Goal: Entertainment & Leisure: Consume media (video, audio)

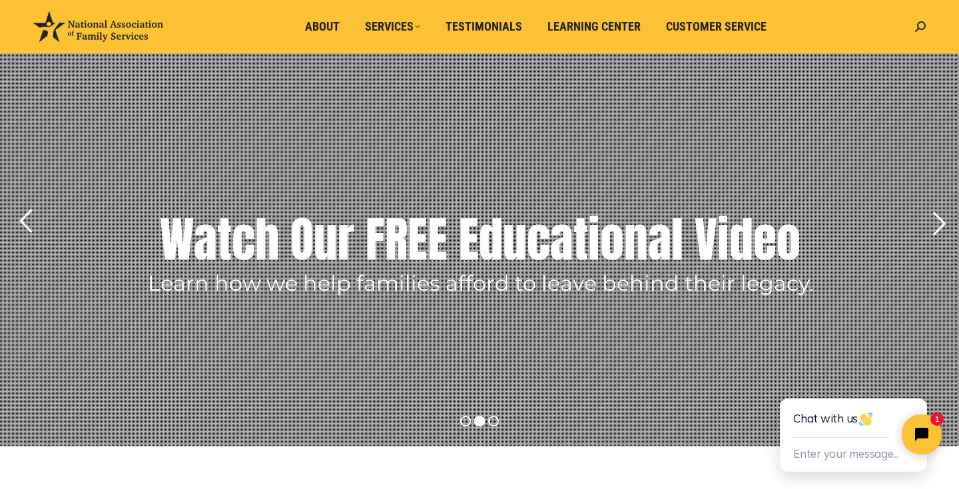
scroll to position [57, 0]
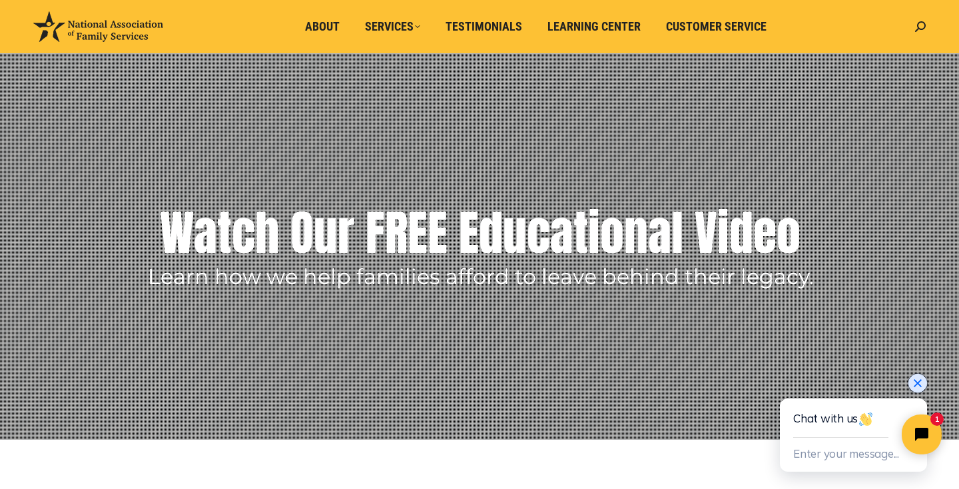
click at [918, 384] on icon "Close chat widget" at bounding box center [917, 383] width 13 height 13
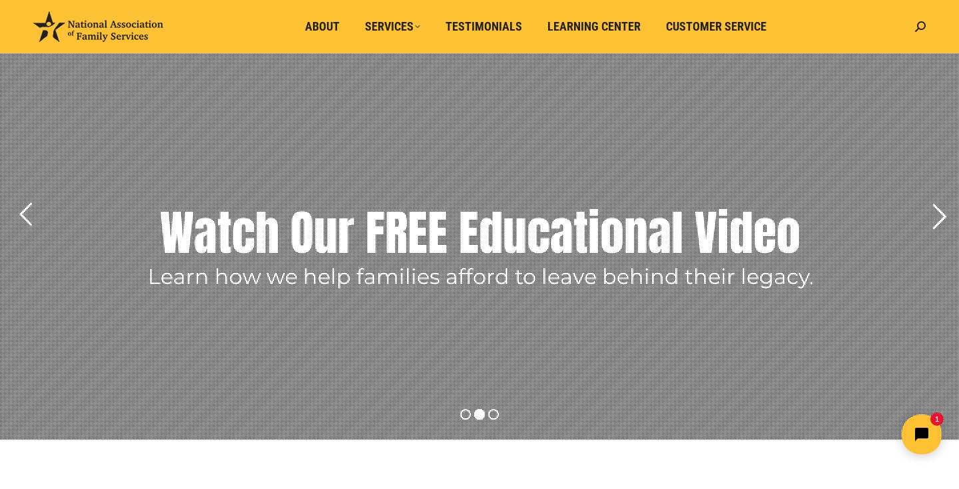
click at [934, 219] on rs-arrow at bounding box center [938, 216] width 33 height 33
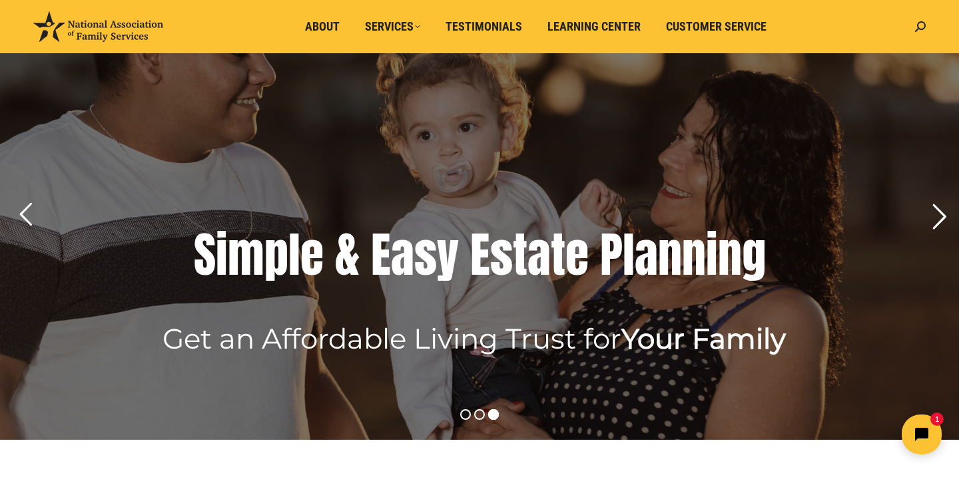
click at [934, 220] on rs-arrow at bounding box center [938, 216] width 33 height 33
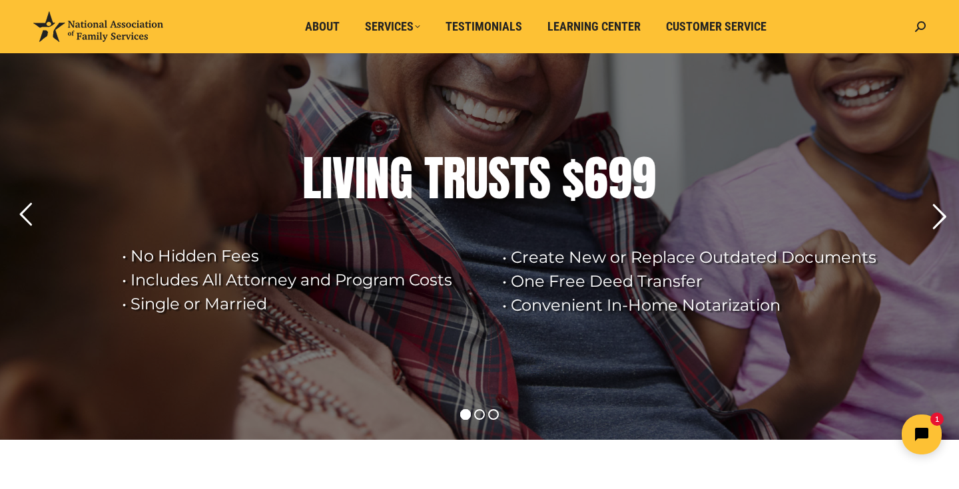
click at [934, 220] on rs-arrow at bounding box center [938, 216] width 33 height 33
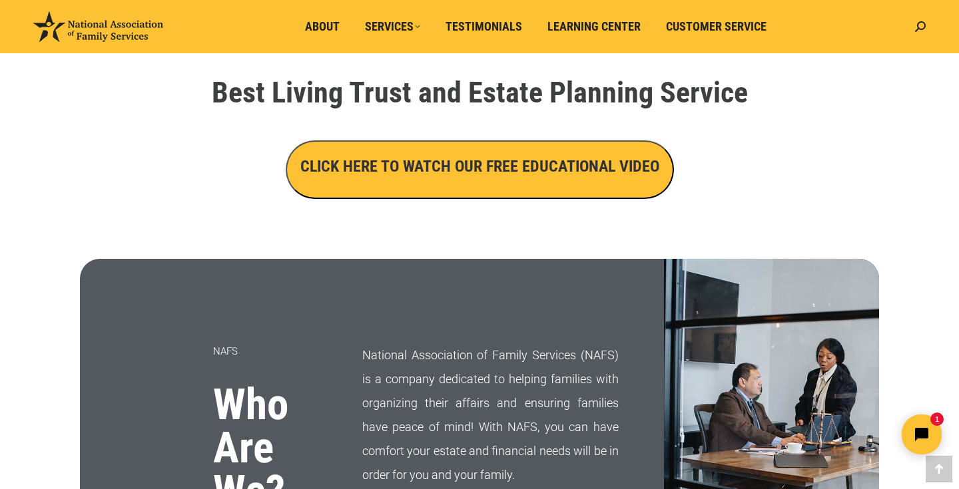
scroll to position [483, 0]
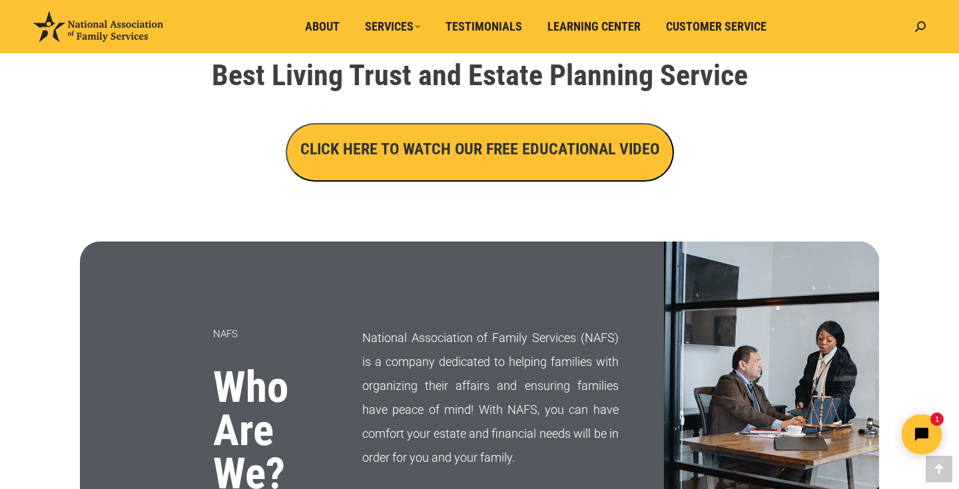
click at [575, 139] on h3 "CLICK HERE TO WATCH OUR FREE EDUCATIONAL VIDEO" at bounding box center [479, 149] width 359 height 23
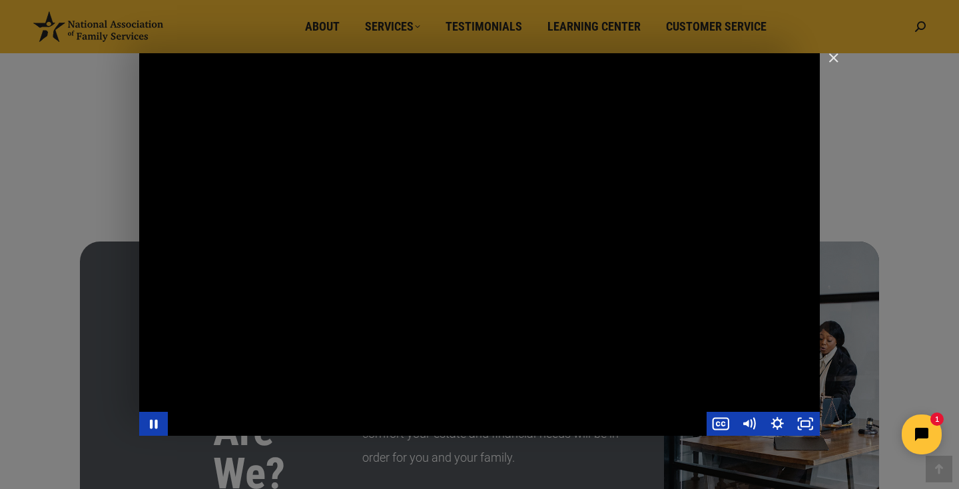
click at [789, 392] on div "Main Video - Full Webinar (Emma) Landon V1.4" at bounding box center [479, 244] width 681 height 383
click at [158, 424] on icon "Pause" at bounding box center [153, 424] width 29 height 24
click at [537, 243] on div "Main Video - Full Webinar (Emma) Landon V1.4" at bounding box center [479, 244] width 681 height 383
click at [154, 422] on icon "Pause" at bounding box center [153, 424] width 29 height 24
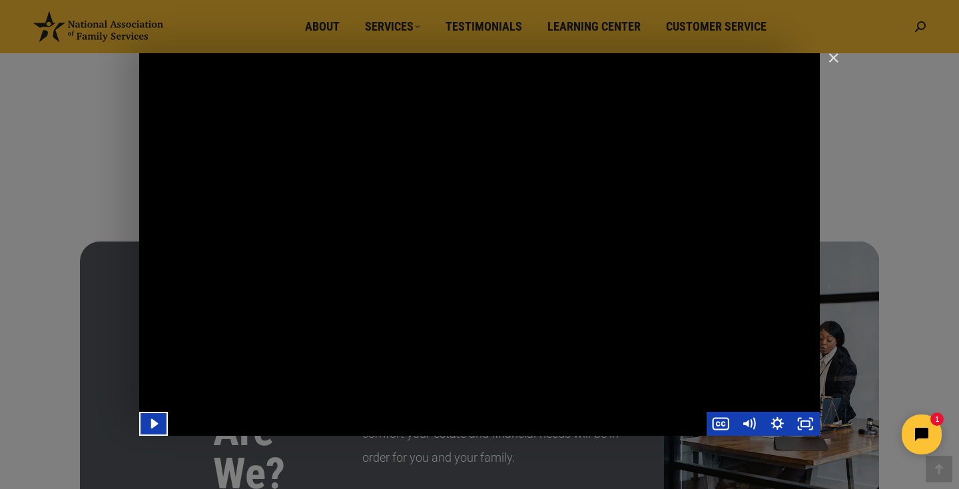
click at [566, 282] on div "Main Video - Full Webinar (Emma) Landon V1.4" at bounding box center [479, 244] width 681 height 383
click at [395, 233] on div "Main Video - Full Webinar (Emma) Landon V1.4" at bounding box center [479, 244] width 681 height 383
click at [513, 238] on div "Main Video - Full Webinar (Emma) Landon V1.4" at bounding box center [479, 244] width 681 height 383
click at [406, 141] on div "Main Video - Full Webinar (Emma) Landon V1.4" at bounding box center [479, 244] width 681 height 383
click at [582, 200] on div "Main Video - Full Webinar (Emma) Landon V1.4" at bounding box center [479, 244] width 681 height 383
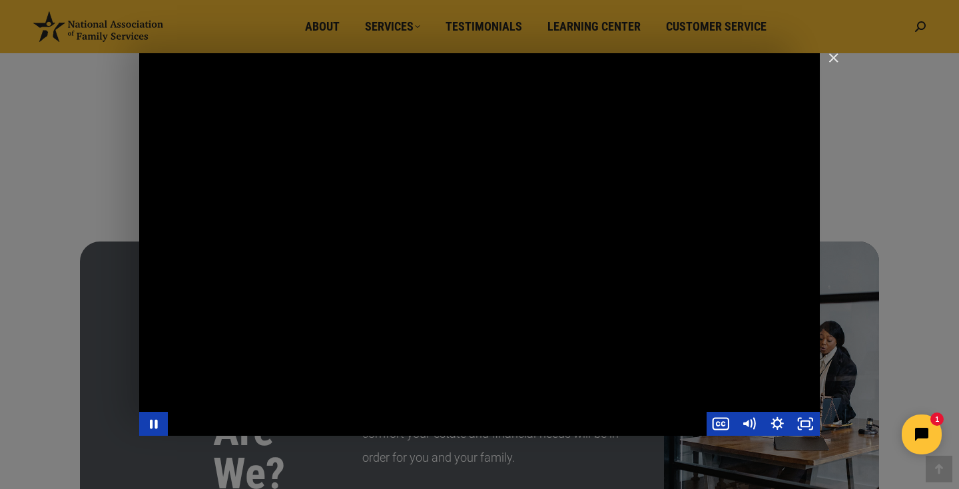
click at [582, 200] on div "Main Video - Full Webinar (Emma) Landon V1.4" at bounding box center [479, 244] width 681 height 383
click at [627, 175] on div "Main Video - Full Webinar (Emma) Landon V1.4" at bounding box center [479, 244] width 681 height 383
click at [188, 93] on div "Main Video - Full Webinar (Emma) Landon V1.4" at bounding box center [479, 244] width 681 height 383
click at [589, 144] on div "Main Video - Full Webinar (Emma) Landon V1.4" at bounding box center [479, 244] width 681 height 383
click at [598, 148] on div "Main Video - Full Webinar (Emma) Landon V1.4" at bounding box center [479, 244] width 681 height 383
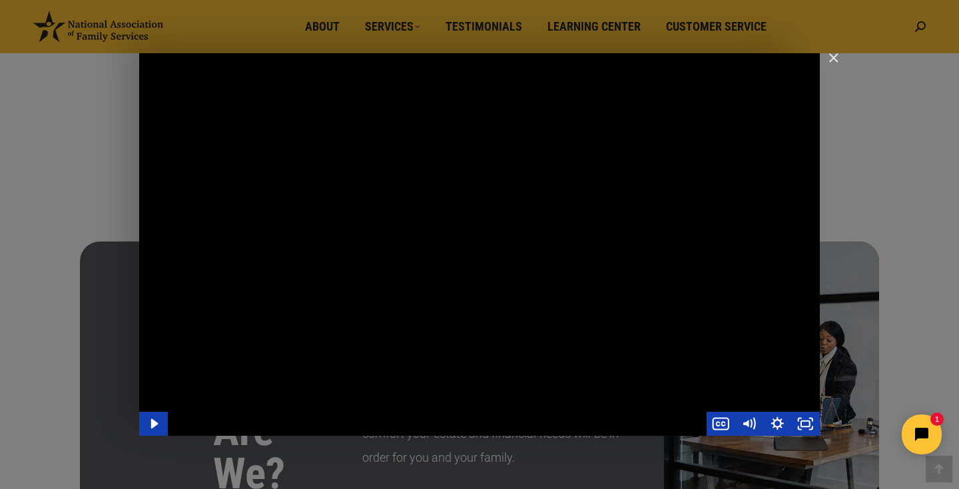
click at [598, 148] on div "Main Video - Full Webinar (Emma) Landon V1.4" at bounding box center [479, 244] width 681 height 383
click at [623, 123] on div "Main Video - Full Webinar (Emma) Landon V1.4" at bounding box center [479, 244] width 681 height 383
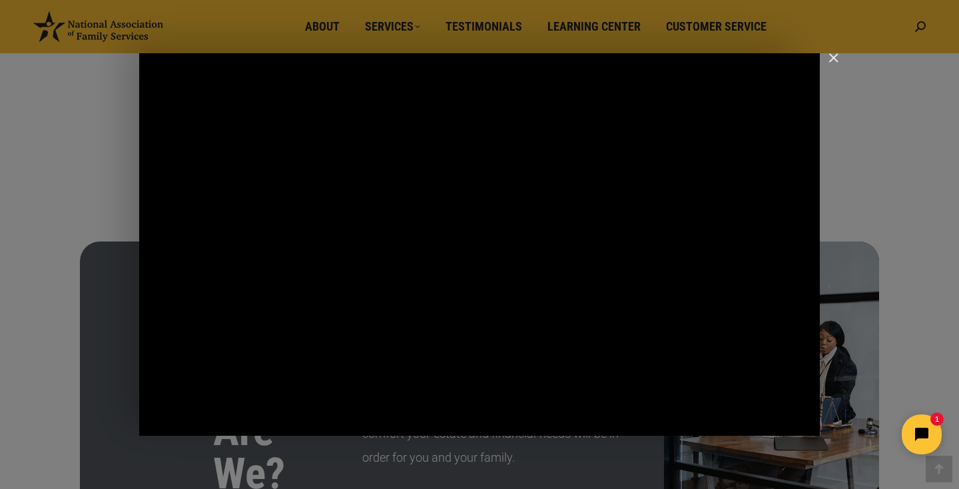
click at [623, 123] on div "Main Video - Full Webinar (Emma) Landon V1.4" at bounding box center [479, 244] width 681 height 383
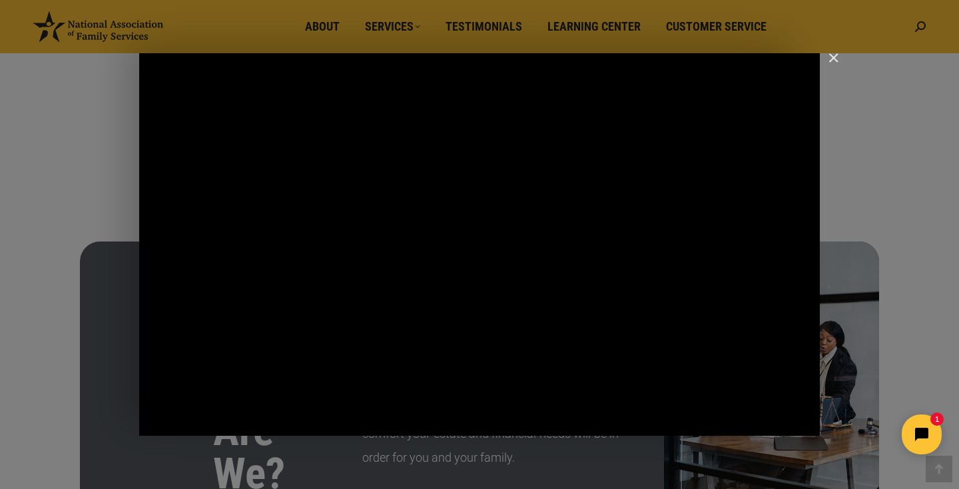
click at [623, 123] on div "Main Video - Full Webinar (Emma) Landon V1.4" at bounding box center [479, 244] width 681 height 383
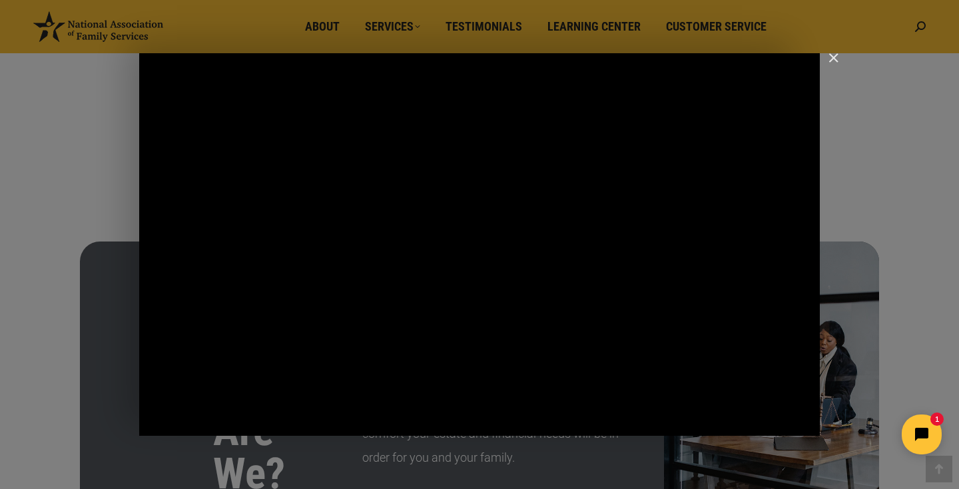
click at [599, 94] on div "Main Video - Full Webinar (Emma) Landon V1.4" at bounding box center [479, 244] width 681 height 383
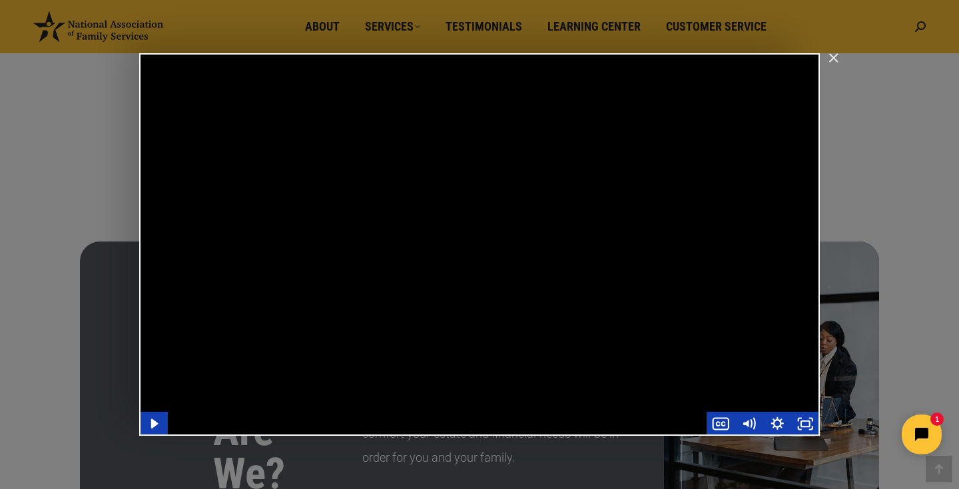
click at [546, 172] on div "Main Video - Full Webinar (Emma) Landon V1.4" at bounding box center [479, 244] width 681 height 383
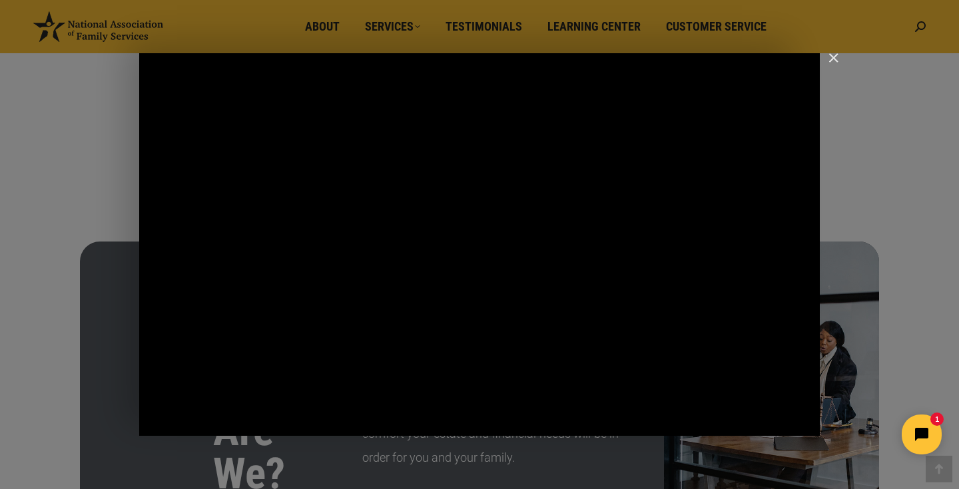
click at [420, 292] on div "Main Video - Full Webinar (Emma) Landon V1.4" at bounding box center [479, 244] width 681 height 383
click at [651, 150] on div "Main Video - Full Webinar (Emma) Landon V1.4" at bounding box center [479, 244] width 681 height 383
click at [655, 150] on div "Main Video - Full Webinar (Emma) Landon V1.4" at bounding box center [479, 244] width 681 height 383
click at [611, 227] on div "Main Video - Full Webinar (Emma) Landon V1.4" at bounding box center [479, 244] width 681 height 383
click at [613, 198] on div "Main Video - Full Webinar (Emma) Landon V1.4" at bounding box center [479, 244] width 681 height 383
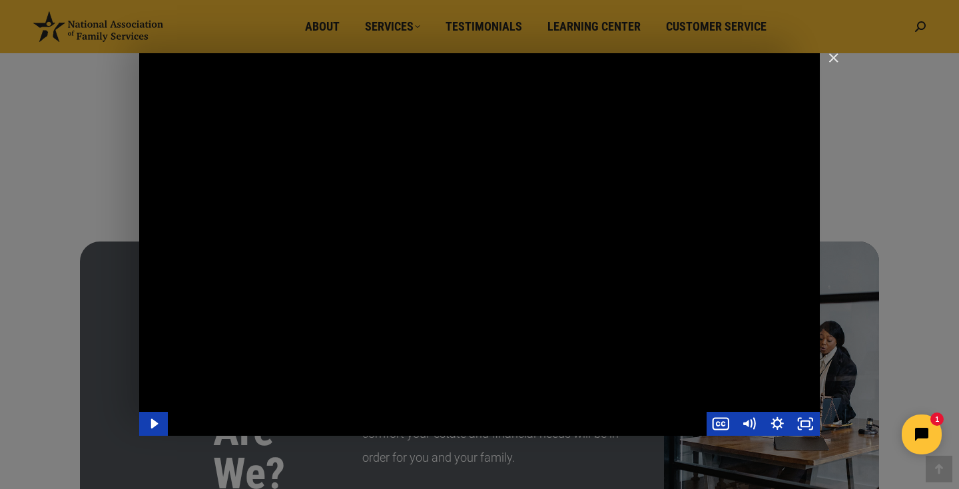
click at [613, 198] on div "Main Video - Full Webinar (Emma) Landon V1.4" at bounding box center [479, 244] width 681 height 383
click at [606, 129] on div "Main Video - Full Webinar (Emma) Landon V1.4" at bounding box center [479, 244] width 681 height 383
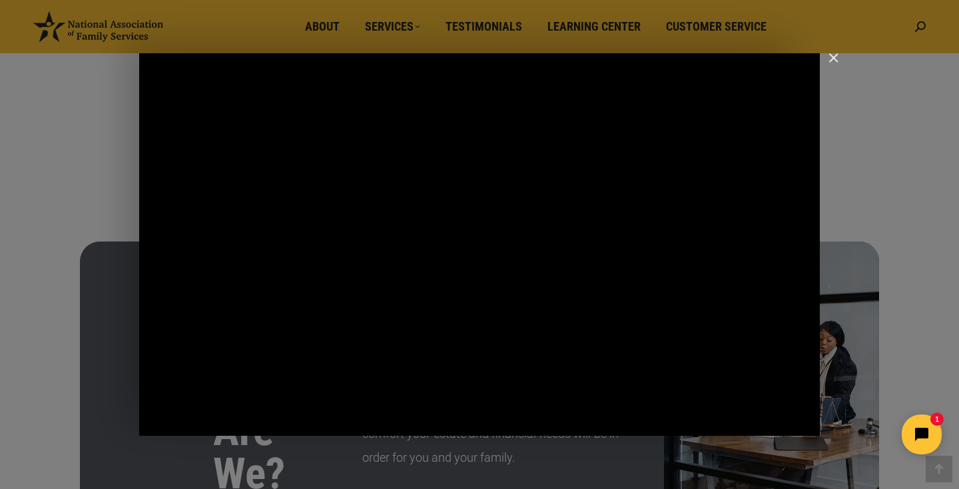
click at [490, 248] on div "Main Video - Full Webinar (Emma) Landon V1.4" at bounding box center [479, 244] width 681 height 383
